Goal: Entertainment & Leisure: Consume media (video, audio)

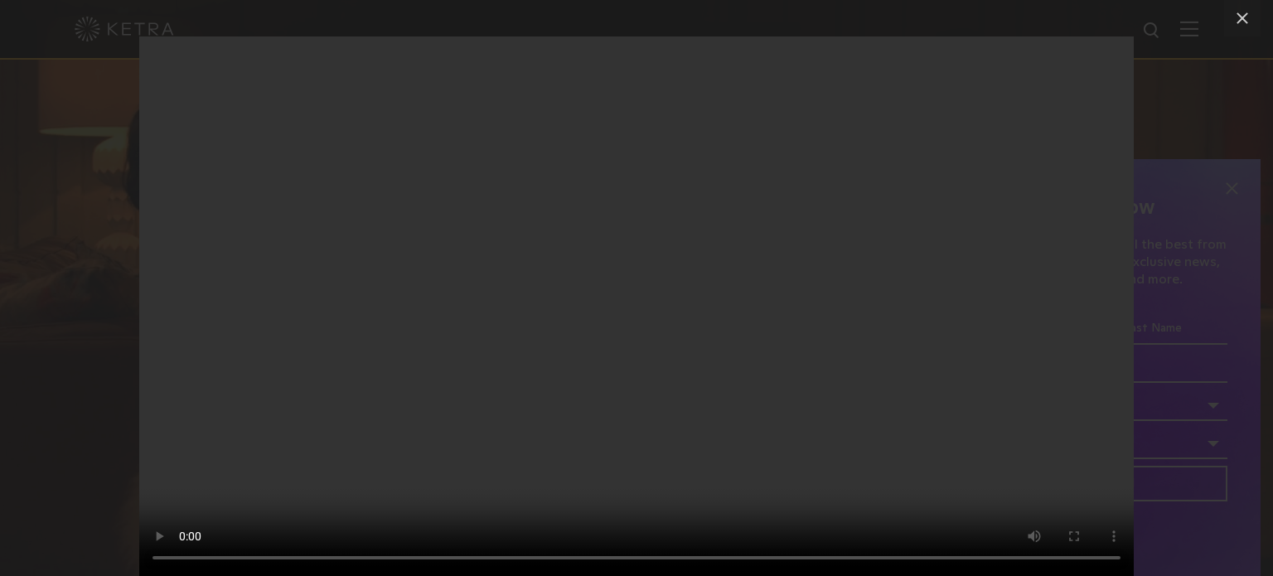
click at [746, 254] on video "Your browser doesn't support HTML5 video" at bounding box center [636, 305] width 994 height 539
click at [617, 322] on video "Your browser doesn't support HTML5 video" at bounding box center [636, 305] width 994 height 539
click at [636, 556] on video "Your browser doesn't support HTML5 video" at bounding box center [636, 305] width 994 height 539
click at [623, 336] on video "Your browser doesn't support HTML5 video" at bounding box center [636, 305] width 994 height 539
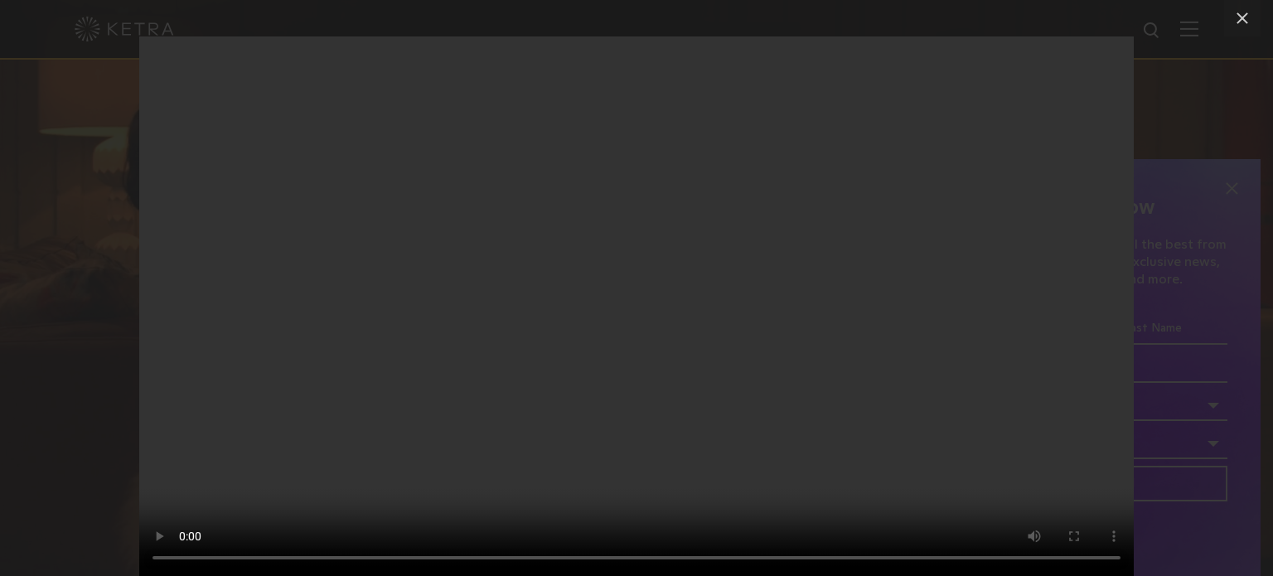
click at [670, 343] on video "Your browser doesn't support HTML5 video" at bounding box center [636, 305] width 994 height 539
click at [680, 335] on video "Your browser doesn't support HTML5 video" at bounding box center [636, 305] width 994 height 539
click at [786, 315] on video "Your browser doesn't support HTML5 video" at bounding box center [636, 305] width 994 height 539
click at [726, 453] on video "Your browser doesn't support HTML5 video" at bounding box center [636, 305] width 994 height 539
click at [914, 404] on video "Your browser doesn't support HTML5 video" at bounding box center [636, 305] width 994 height 539
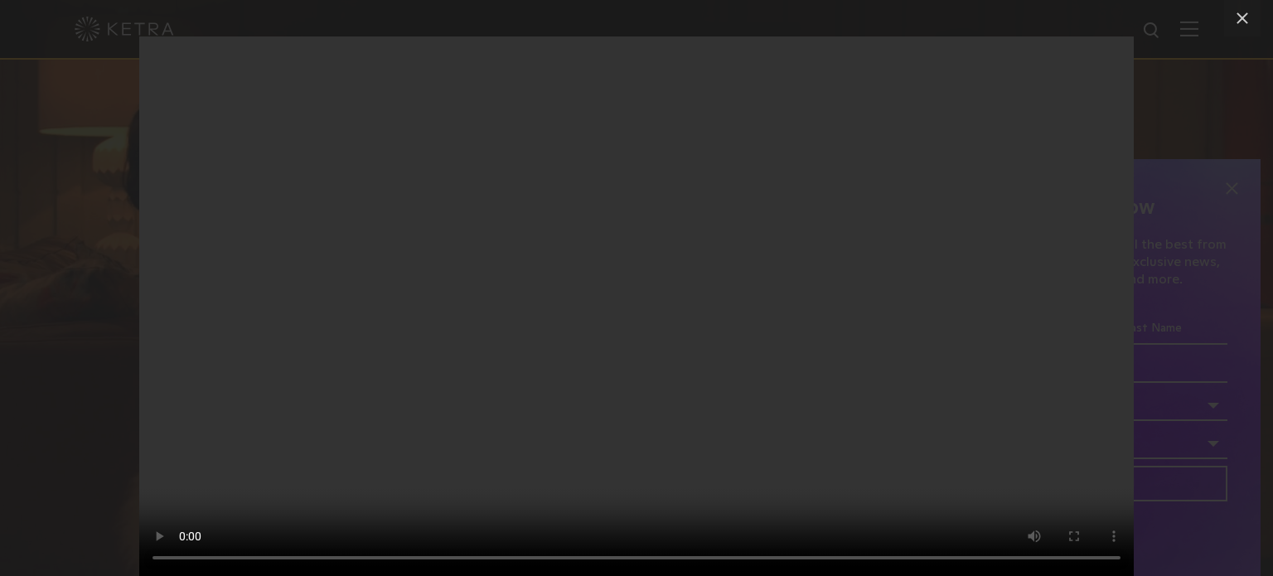
click at [757, 357] on video "Your browser doesn't support HTML5 video" at bounding box center [636, 305] width 994 height 539
